Goal: Information Seeking & Learning: Learn about a topic

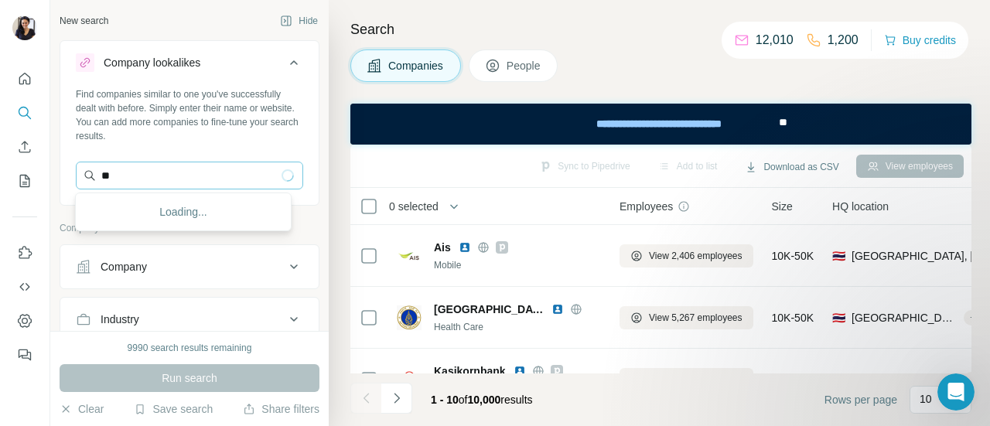
type input "*"
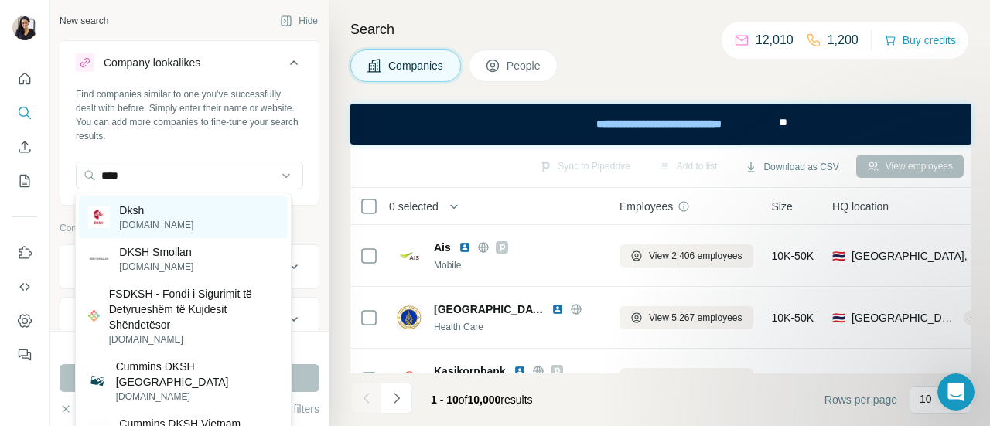
type input "****"
click at [217, 218] on div "Dksh [DOMAIN_NAME]" at bounding box center [183, 217] width 208 height 42
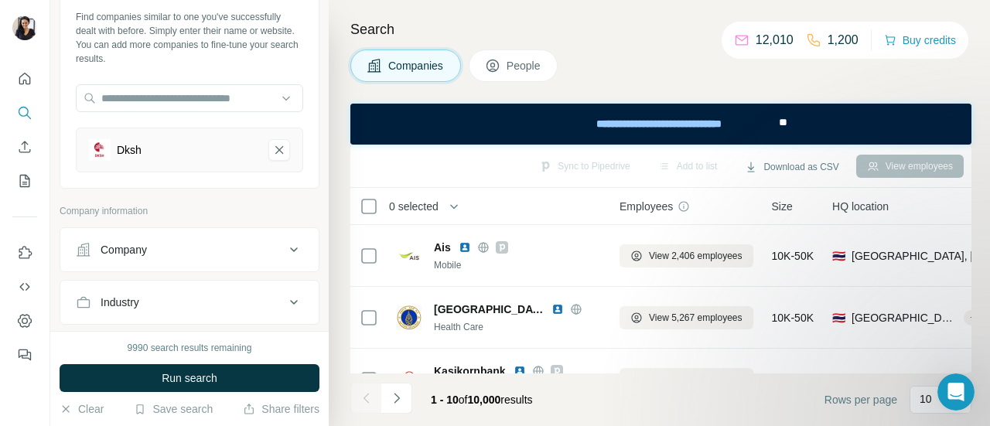
scroll to position [217, 0]
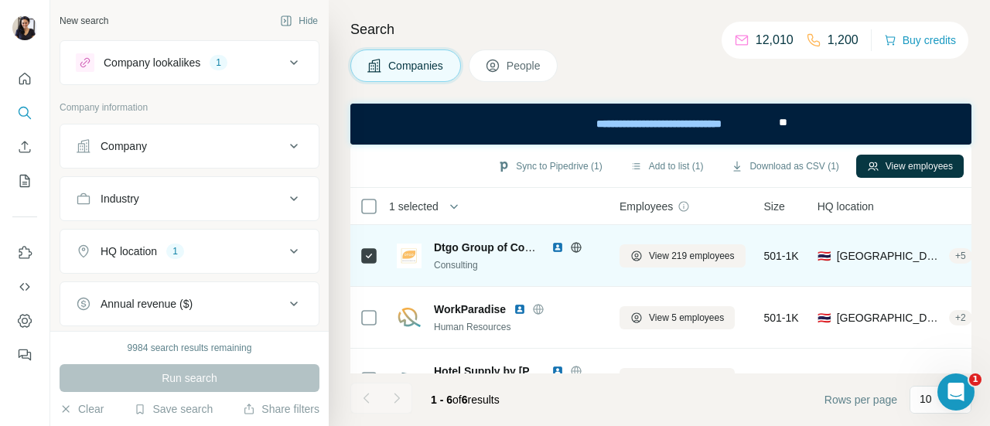
click at [414, 257] on img at bounding box center [409, 256] width 25 height 25
click at [664, 257] on span "View 219 employees" at bounding box center [692, 256] width 86 height 14
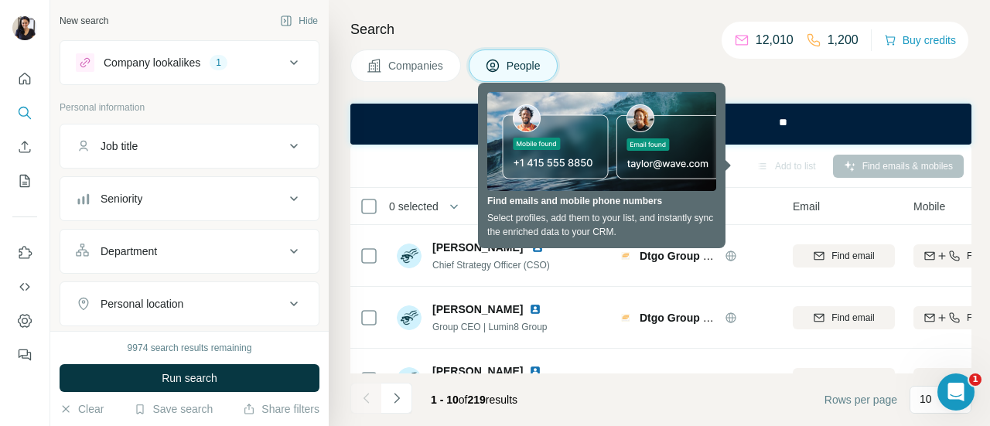
click at [424, 163] on div "Sync to Pipedrive Add to list Find emails & mobiles" at bounding box center [660, 165] width 605 height 27
click at [756, 211] on div "Company" at bounding box center [696, 206] width 155 height 18
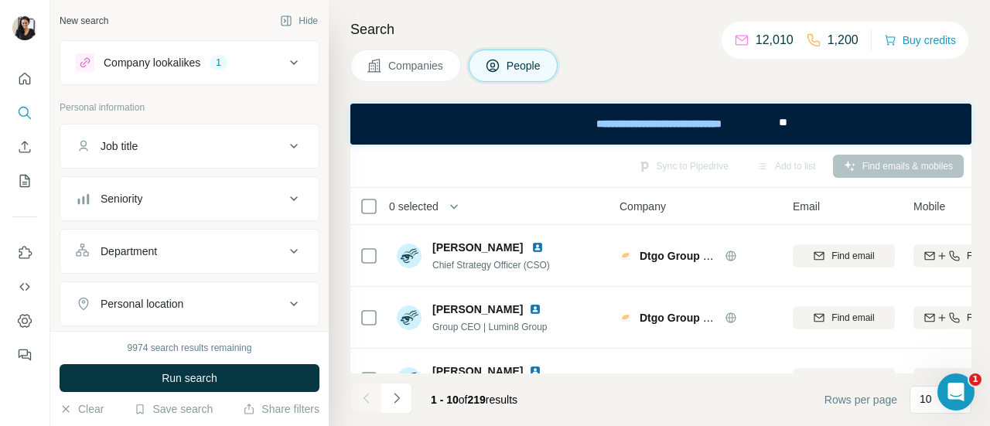
click at [285, 62] on icon at bounding box center [294, 62] width 19 height 19
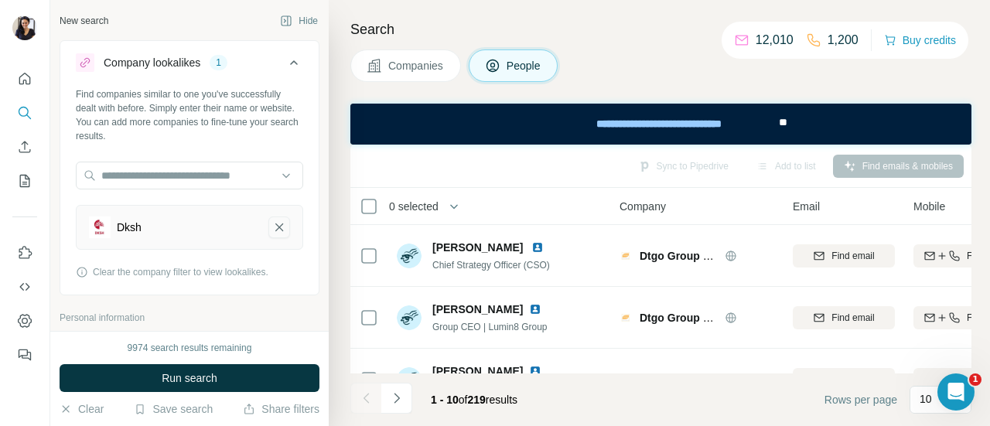
click at [277, 223] on button "Dksh-remove-button" at bounding box center [279, 228] width 22 height 22
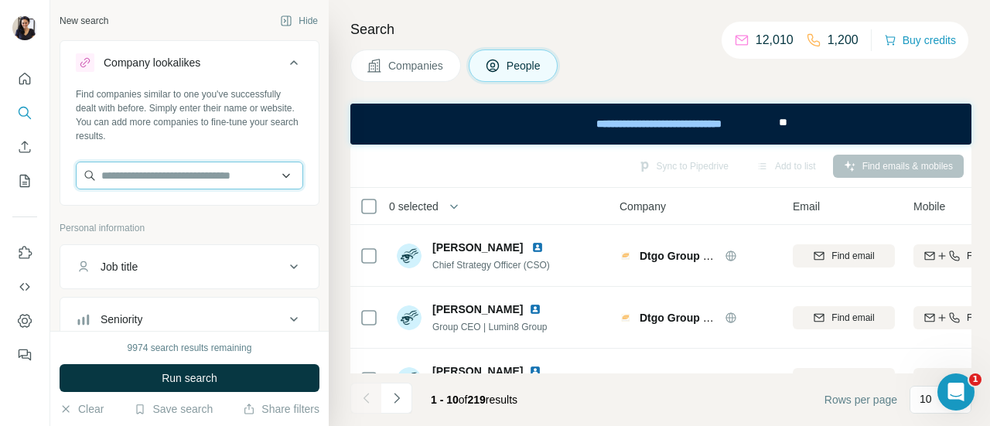
click at [179, 172] on input "text" at bounding box center [189, 176] width 227 height 28
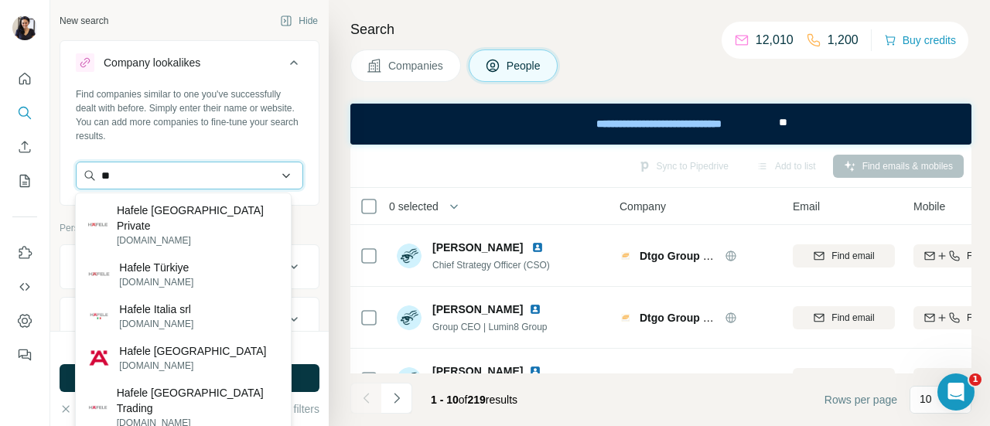
type input "*"
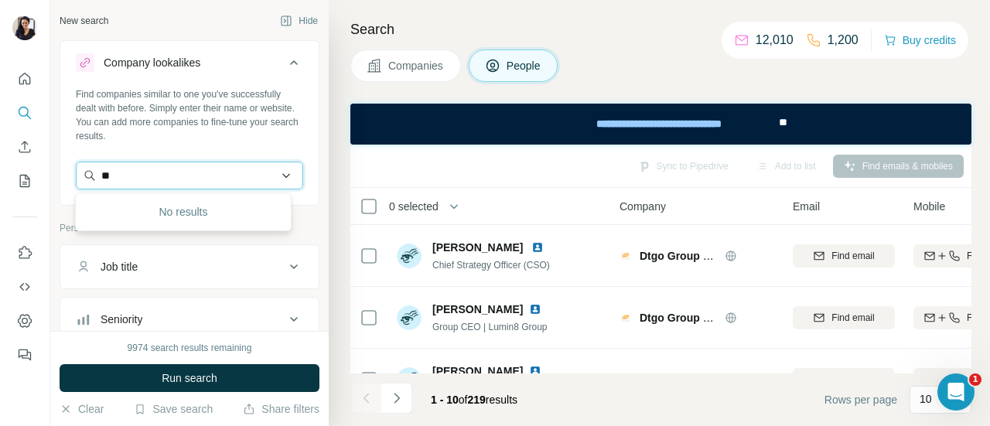
type input "*"
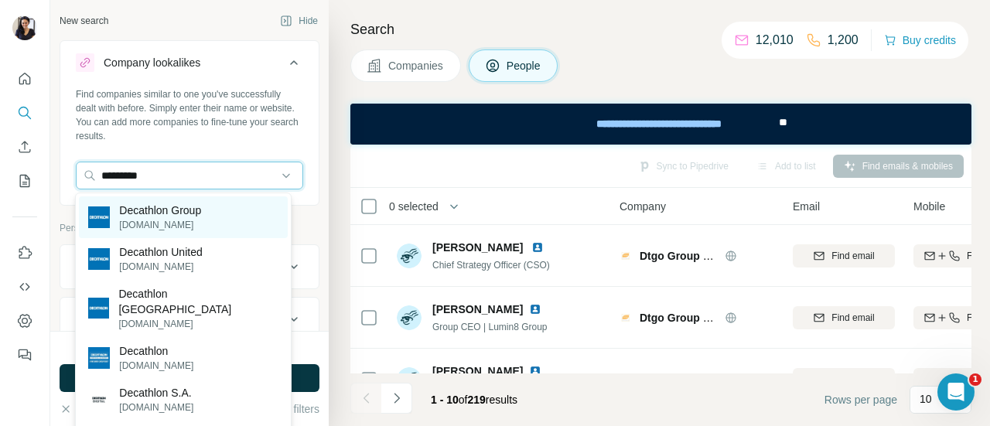
type input "*********"
click at [240, 217] on div "Decathlon Group decathlon-united.media" at bounding box center [183, 217] width 208 height 42
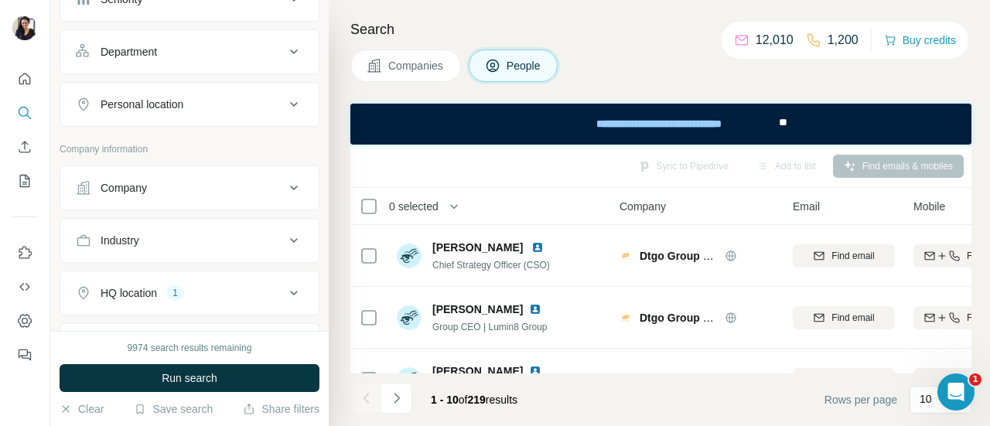
scroll to position [387, 0]
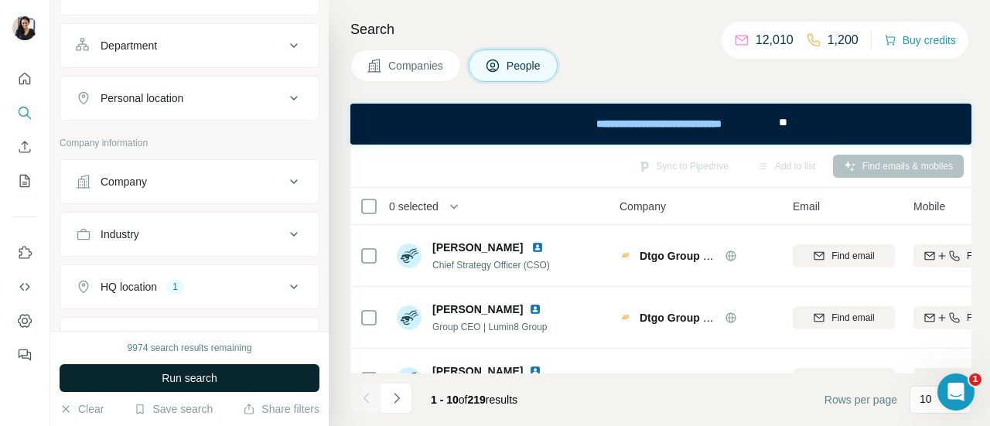
click at [220, 380] on button "Run search" at bounding box center [190, 378] width 260 height 28
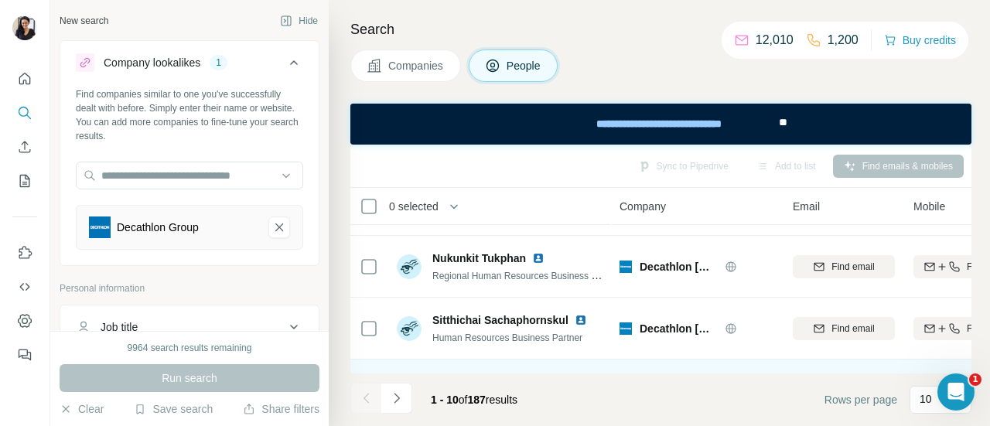
scroll to position [0, 0]
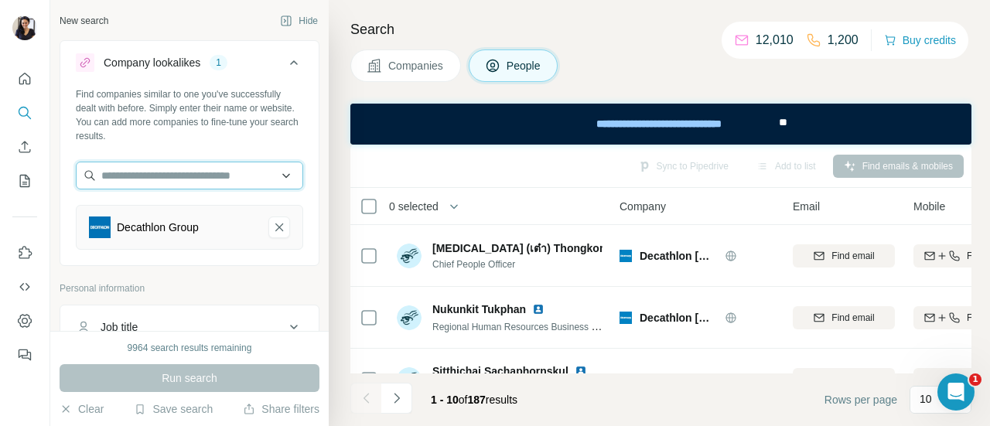
click at [272, 178] on input "text" at bounding box center [189, 176] width 227 height 28
click at [207, 178] on input "text" at bounding box center [189, 176] width 227 height 28
click at [215, 57] on div "1" at bounding box center [219, 63] width 18 height 14
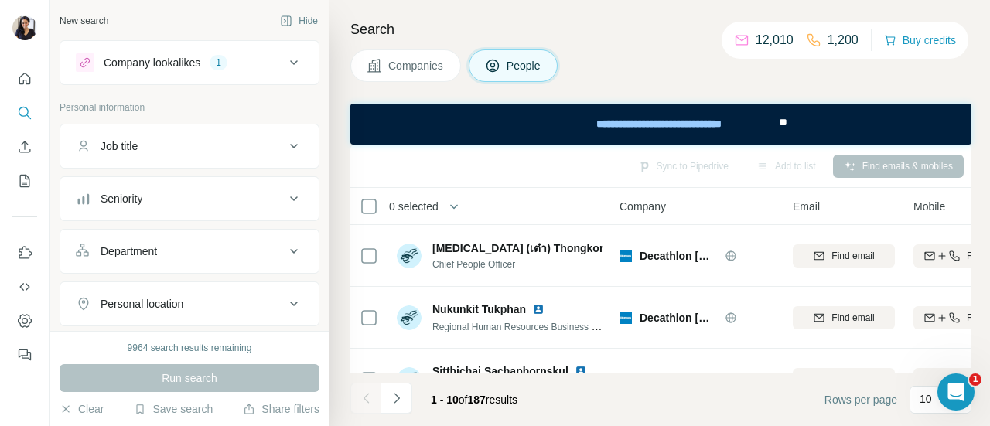
click at [223, 60] on div "1" at bounding box center [219, 63] width 18 height 14
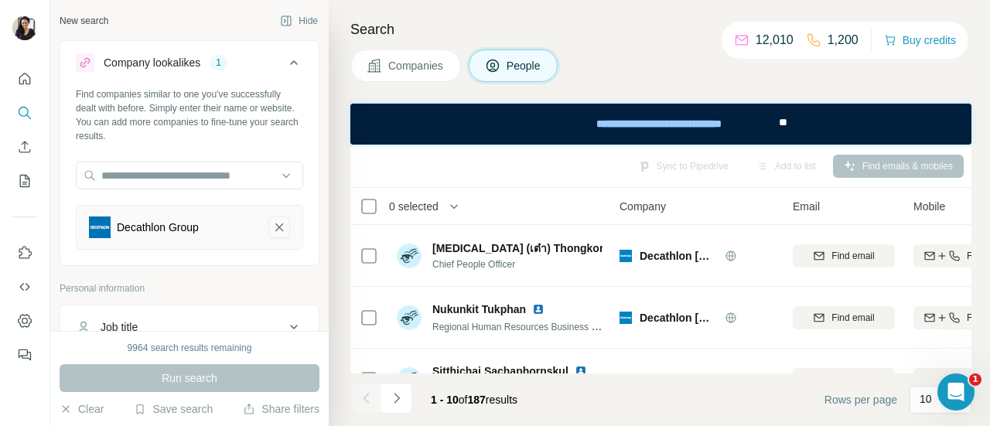
click at [272, 220] on icon "Decathlon Group-remove-button" at bounding box center [279, 227] width 14 height 15
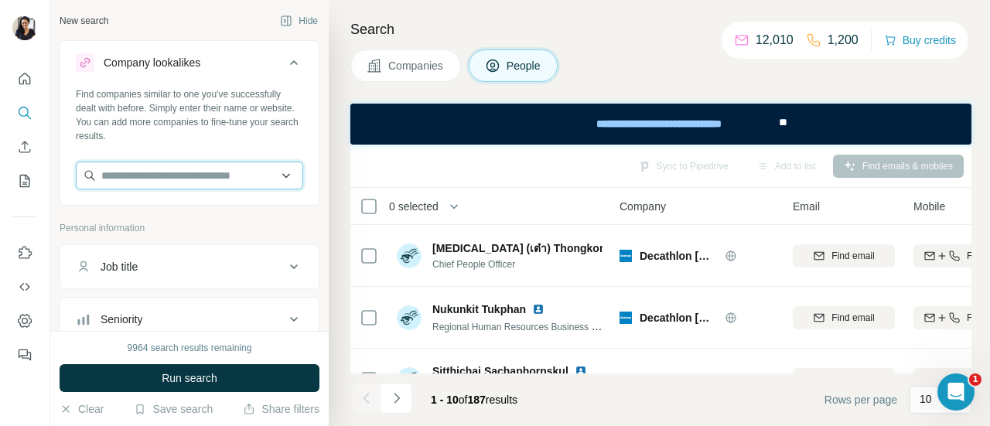
click at [162, 176] on input "text" at bounding box center [189, 176] width 227 height 28
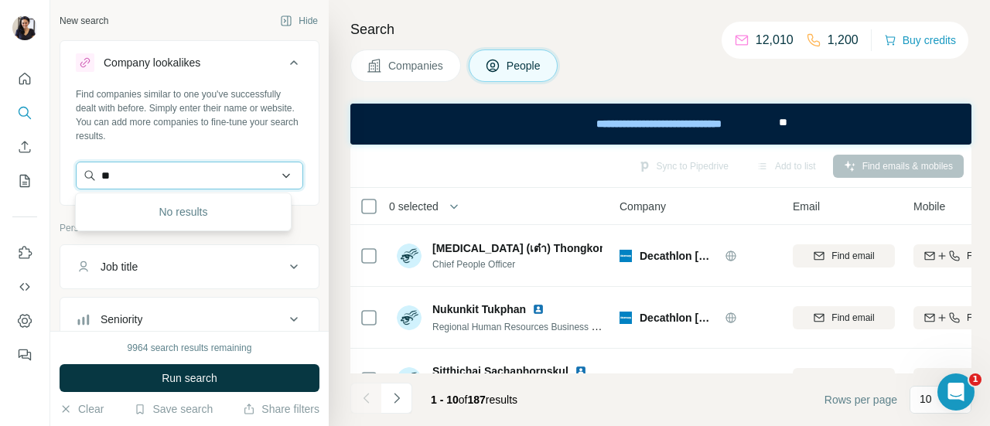
type input "*"
type input "**********"
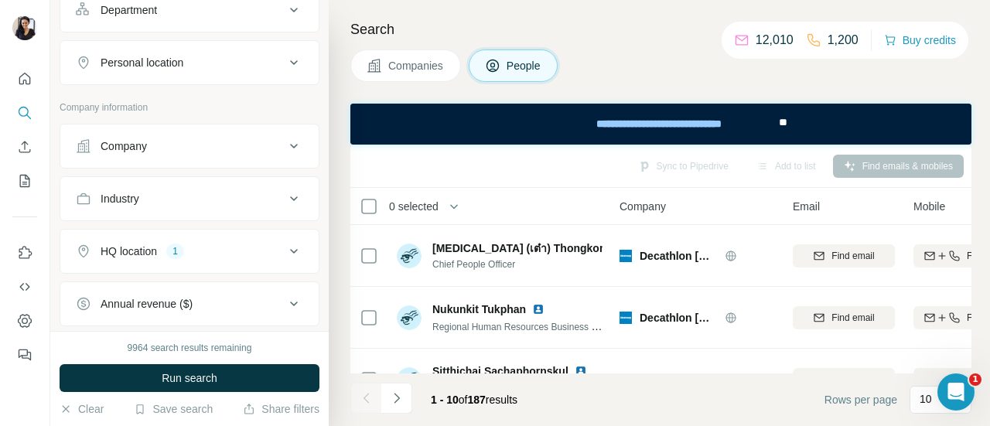
scroll to position [387, 0]
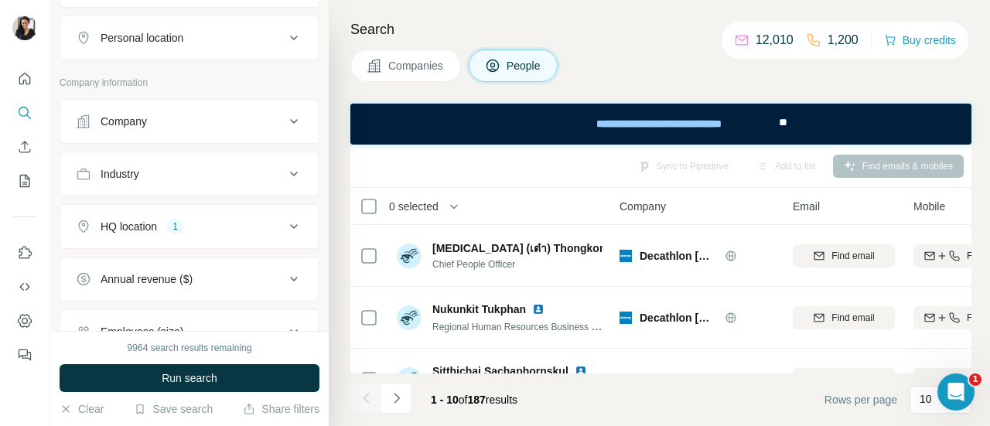
click at [285, 224] on icon at bounding box center [294, 226] width 19 height 19
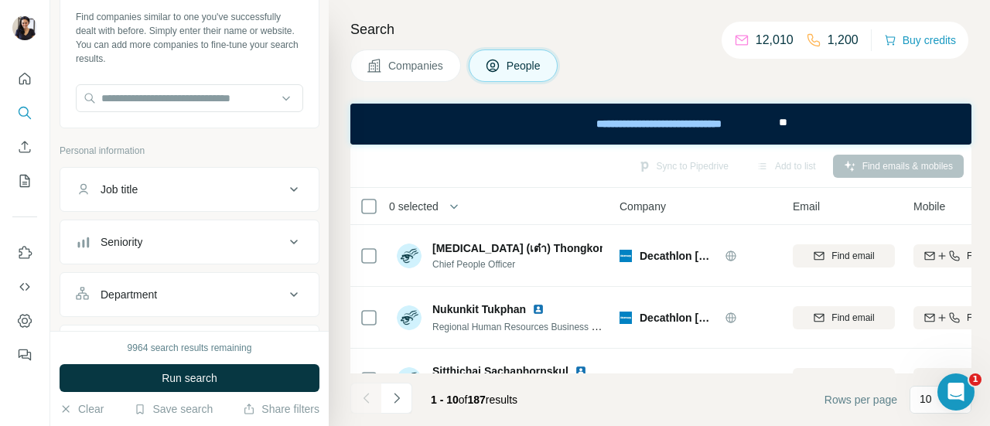
scroll to position [0, 0]
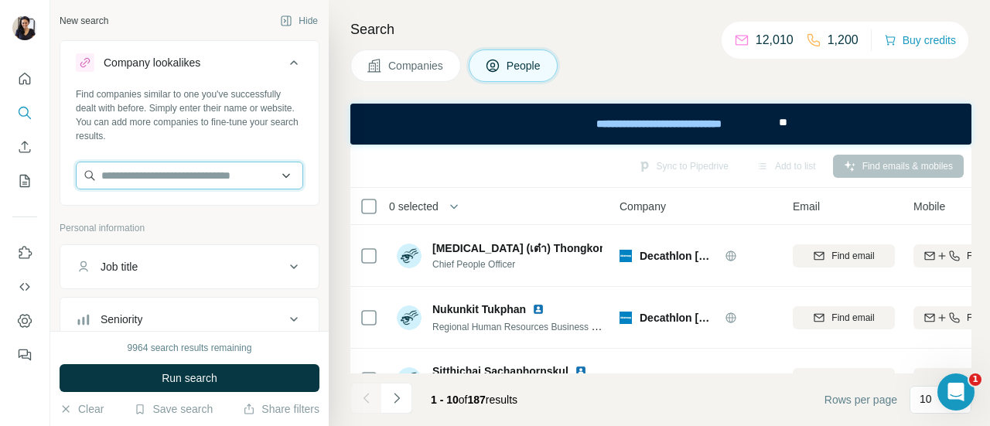
click at [165, 175] on input "text" at bounding box center [189, 176] width 227 height 28
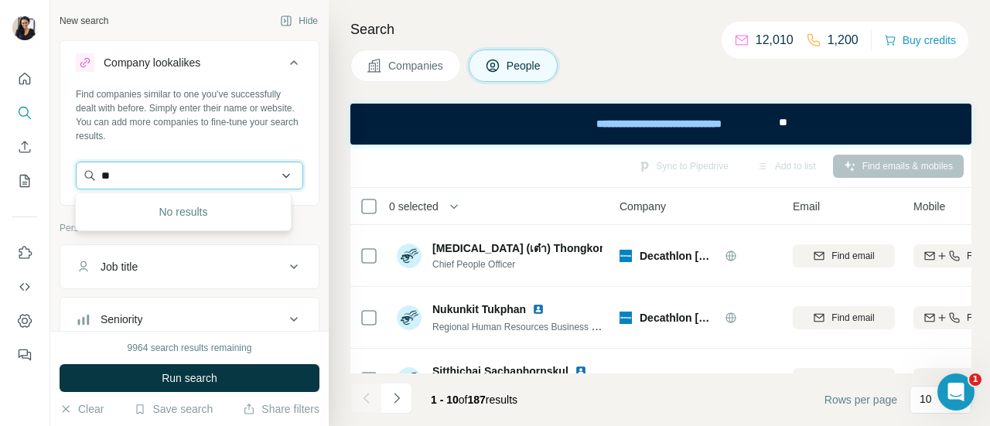
type input "*"
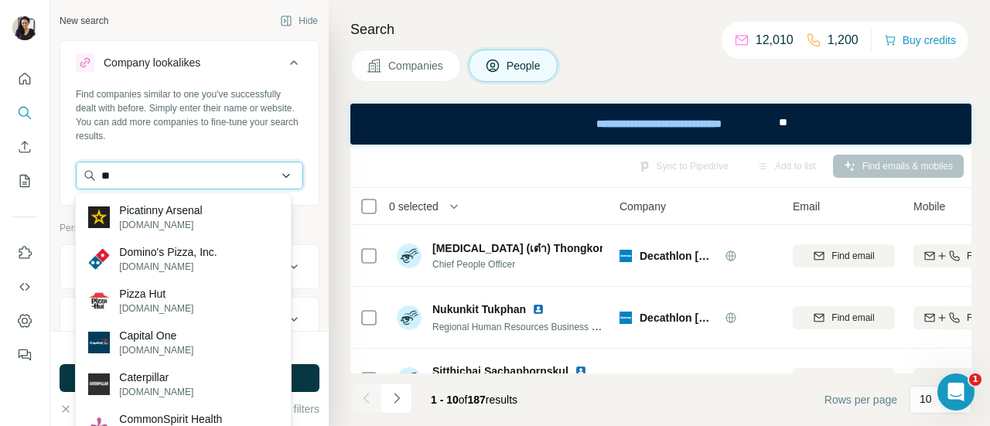
type input "*"
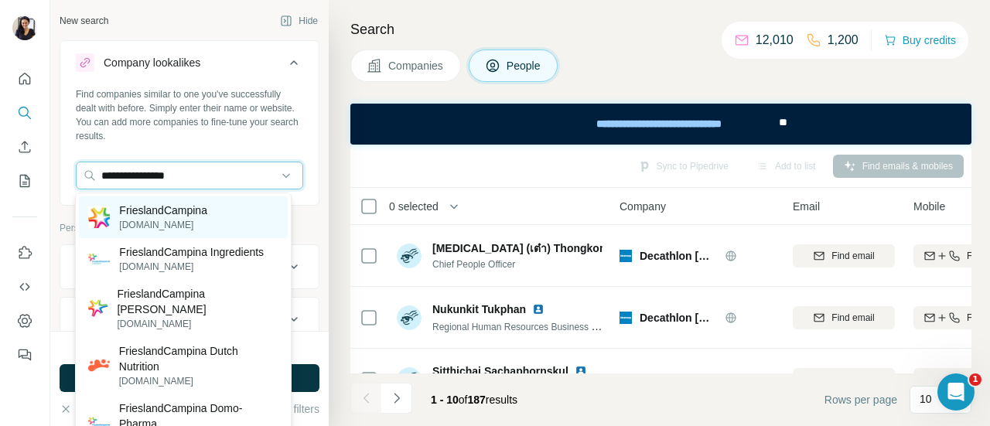
type input "**********"
click at [182, 217] on div "FrieslandCampina frieslandcampina.com" at bounding box center [163, 217] width 88 height 29
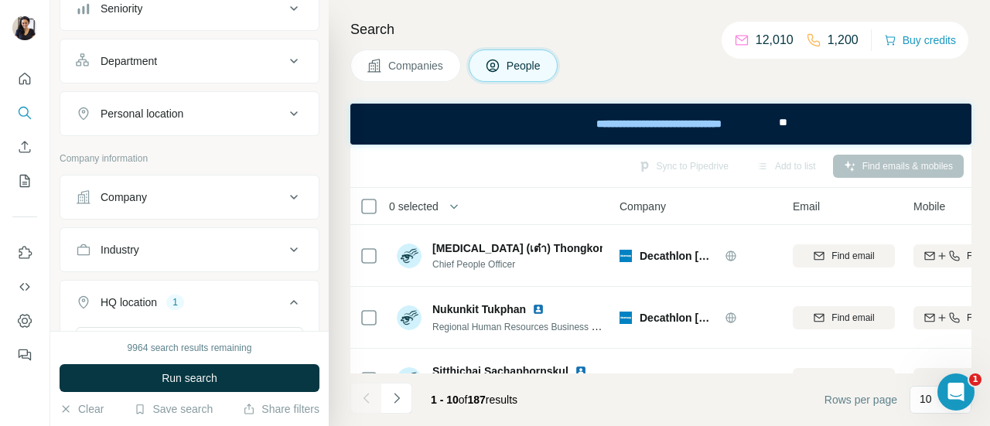
scroll to position [387, 0]
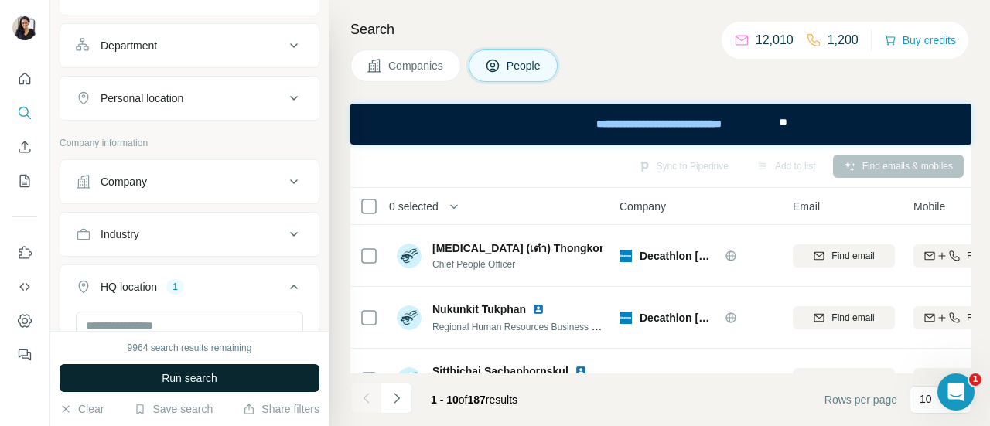
click at [202, 379] on span "Run search" at bounding box center [190, 377] width 56 height 15
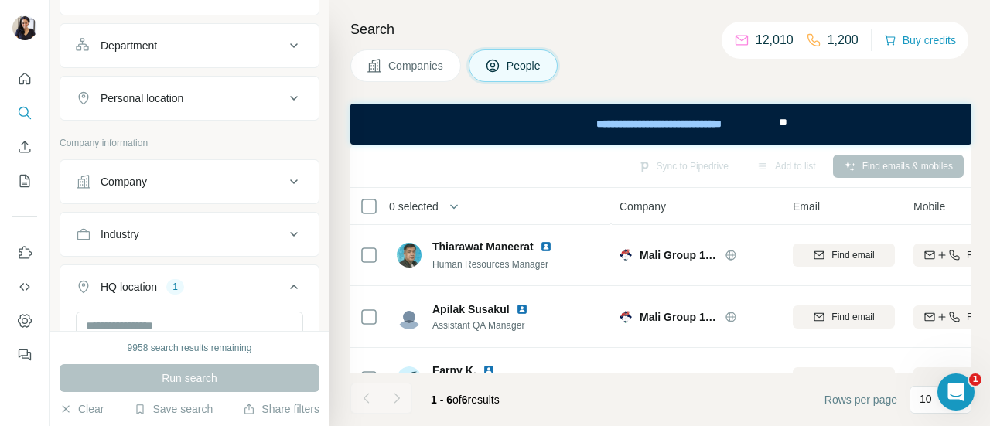
scroll to position [0, 0]
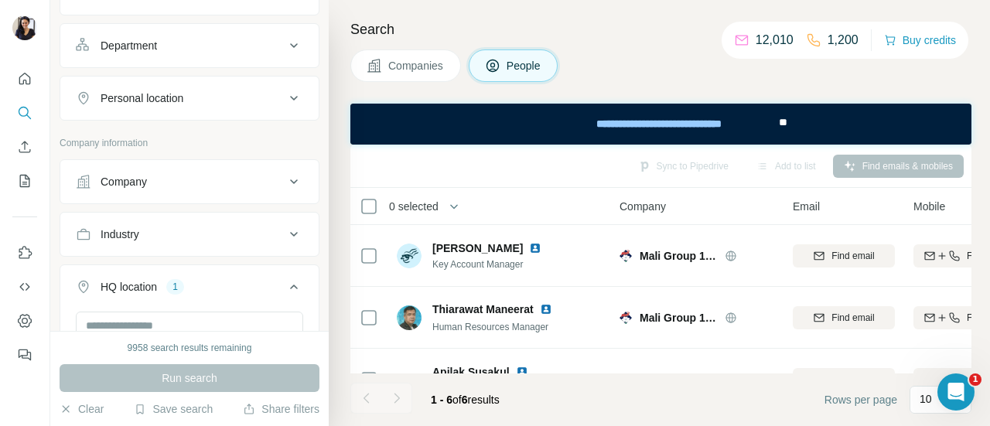
click at [409, 66] on span "Companies" at bounding box center [416, 65] width 56 height 15
